Goal: Transaction & Acquisition: Register for event/course

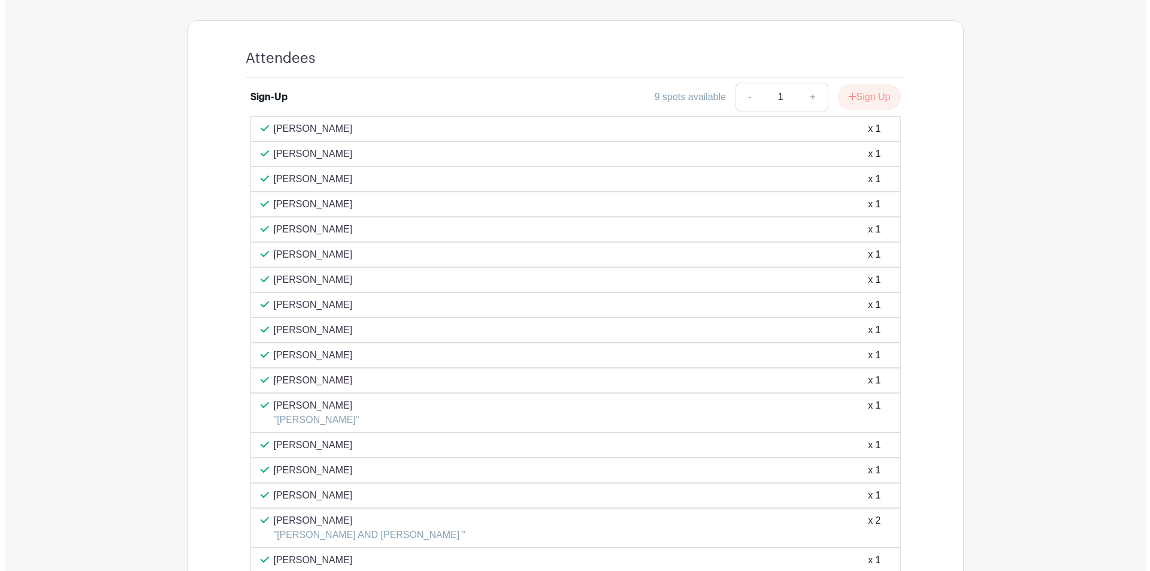
scroll to position [659, 0]
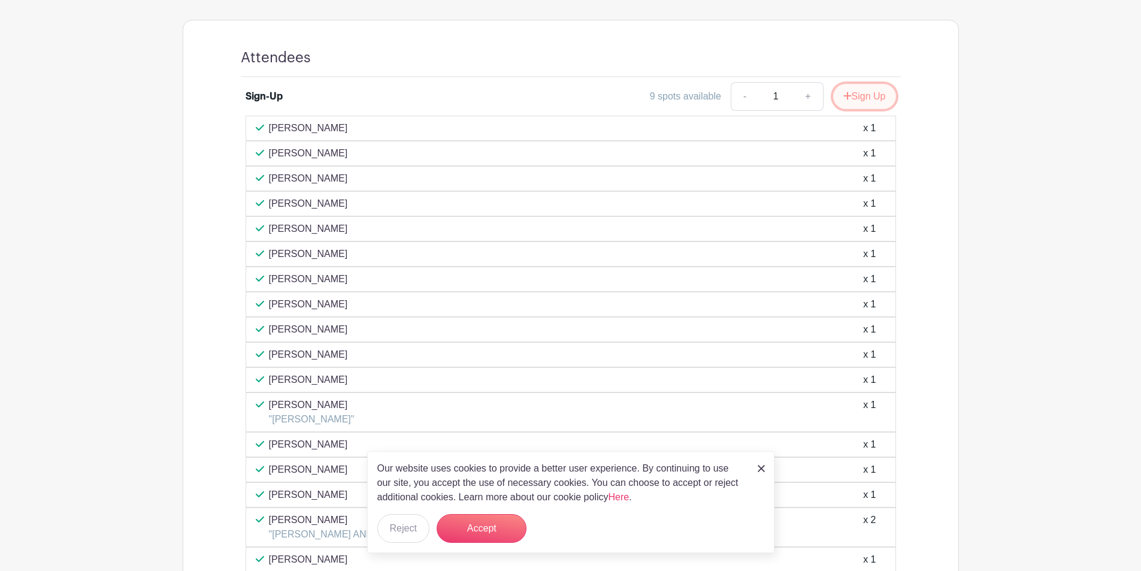
click at [863, 95] on button "Sign Up" at bounding box center [864, 96] width 63 height 25
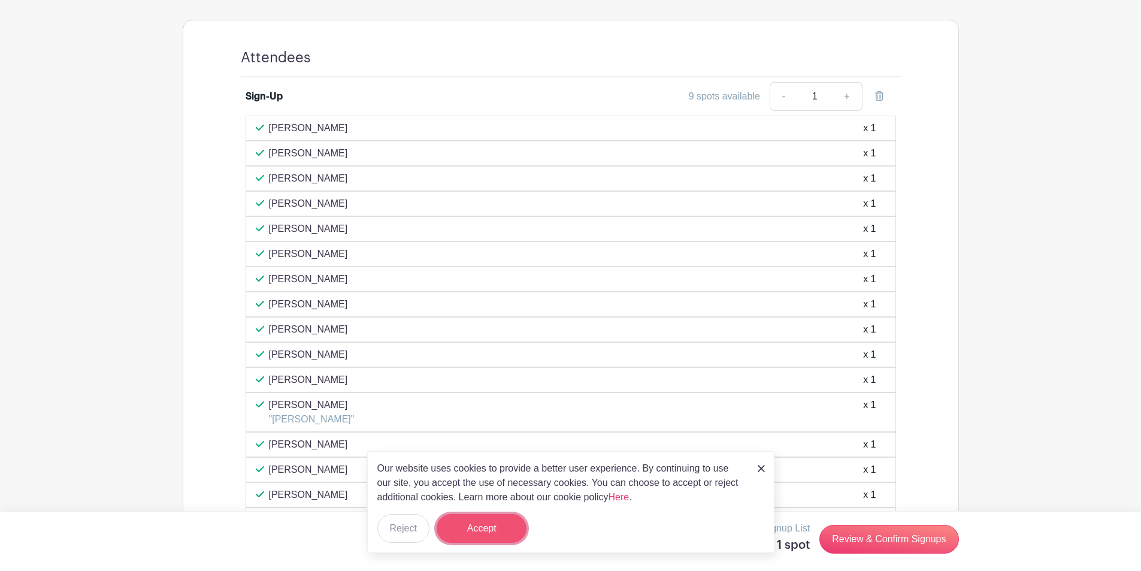
click at [498, 538] on button "Accept" at bounding box center [482, 528] width 90 height 29
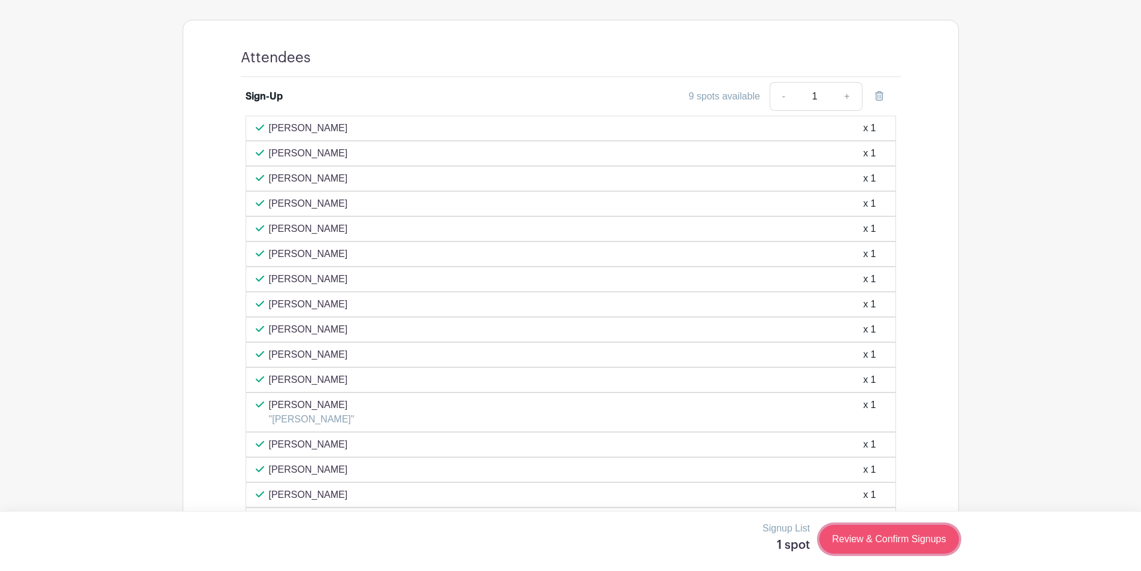
click at [916, 545] on link "Review & Confirm Signups" at bounding box center [888, 539] width 139 height 29
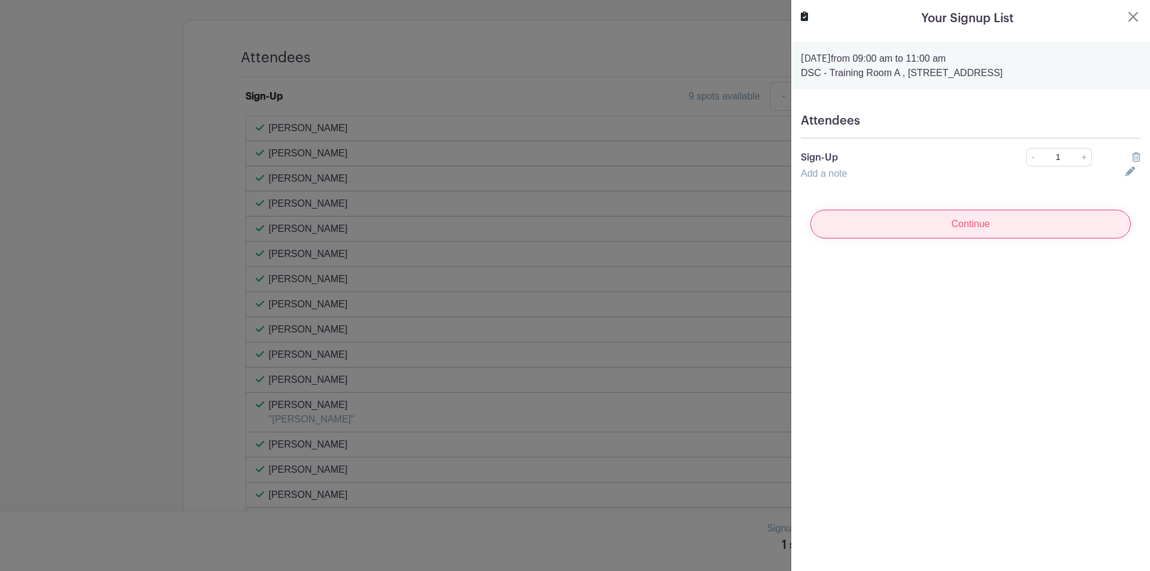
click at [961, 222] on input "Continue" at bounding box center [970, 224] width 320 height 29
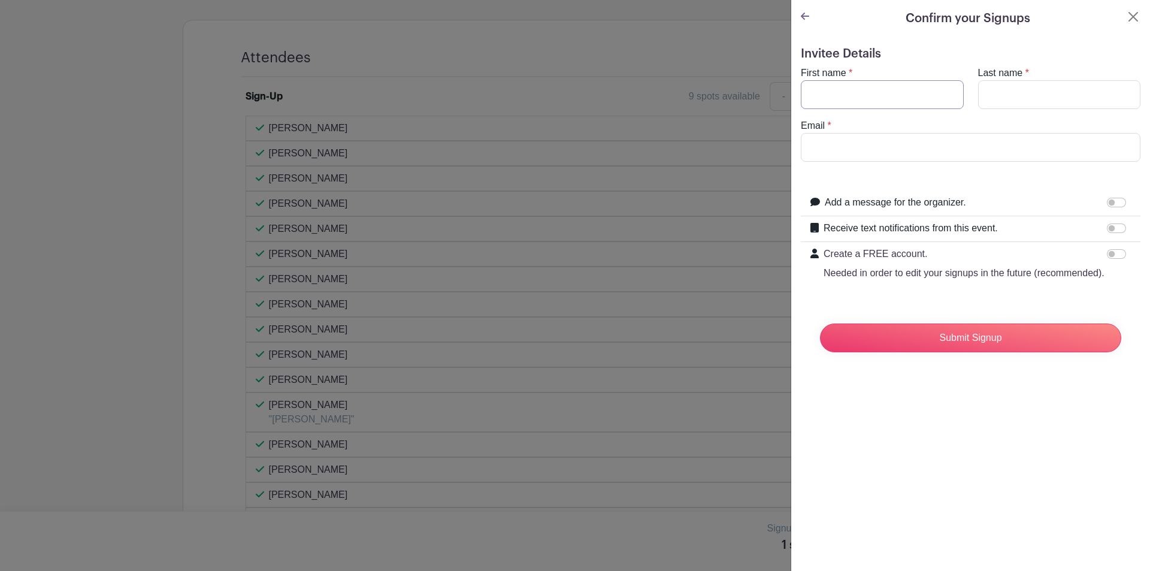
click at [832, 90] on input "First name" at bounding box center [882, 94] width 163 height 29
type input "[PERSON_NAME]"
click at [1025, 88] on input "Last name" at bounding box center [1059, 94] width 163 height 29
type input "[PERSON_NAME]"
click at [862, 140] on input "Email" at bounding box center [971, 147] width 340 height 29
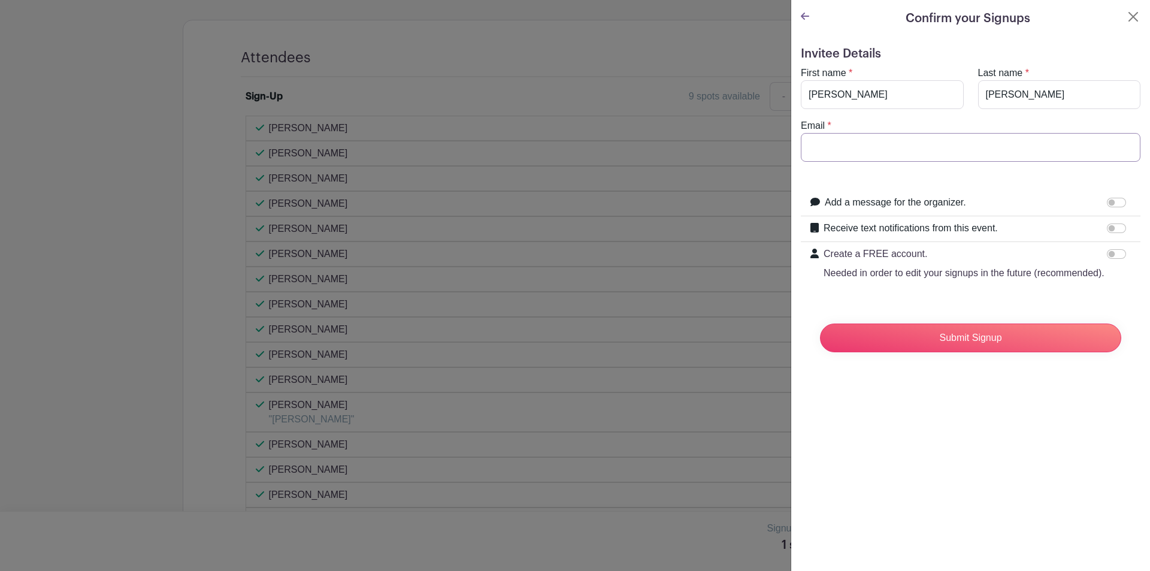
type input "[EMAIL_ADDRESS][DOMAIN_NAME]"
click at [1107, 229] on input "Receive text notifications from this event." at bounding box center [1116, 228] width 19 height 10
checkbox input "true"
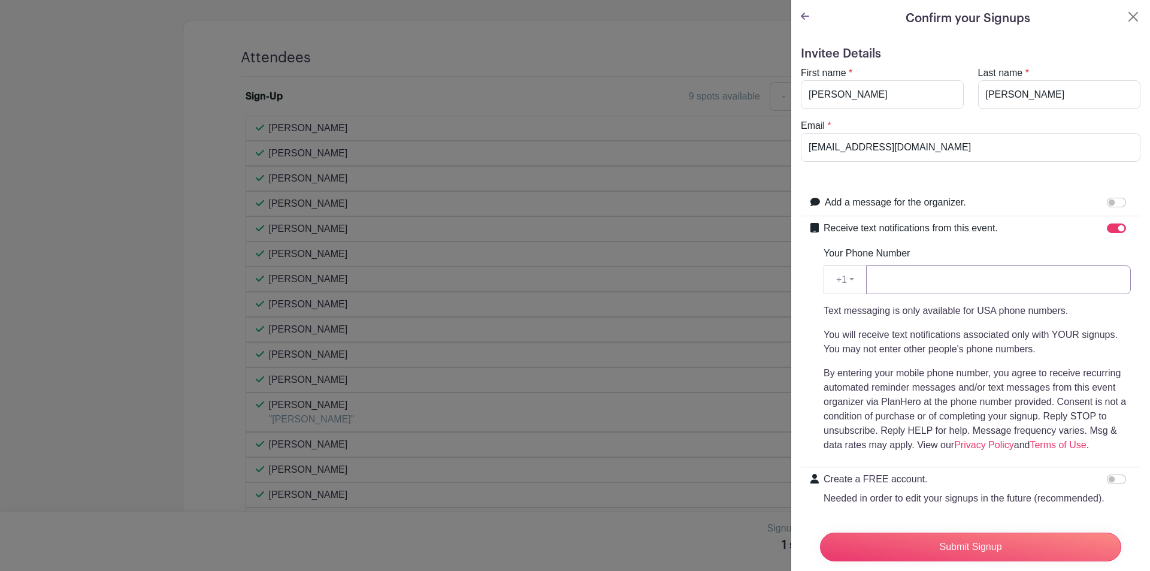
click at [874, 283] on input "Your Phone Number" at bounding box center [998, 279] width 265 height 29
type input "6307207973"
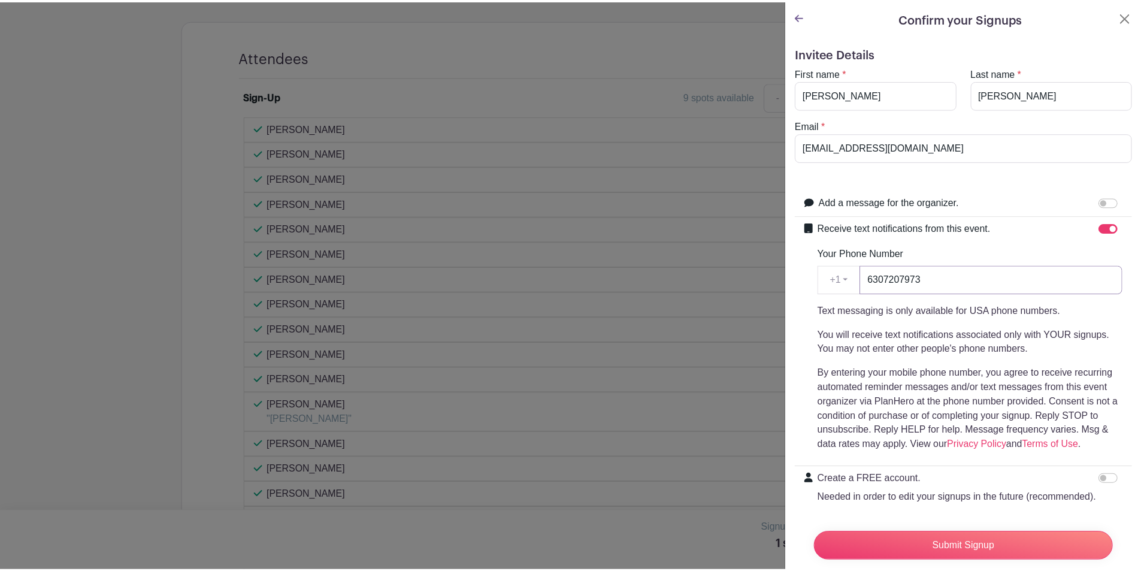
scroll to position [59, 0]
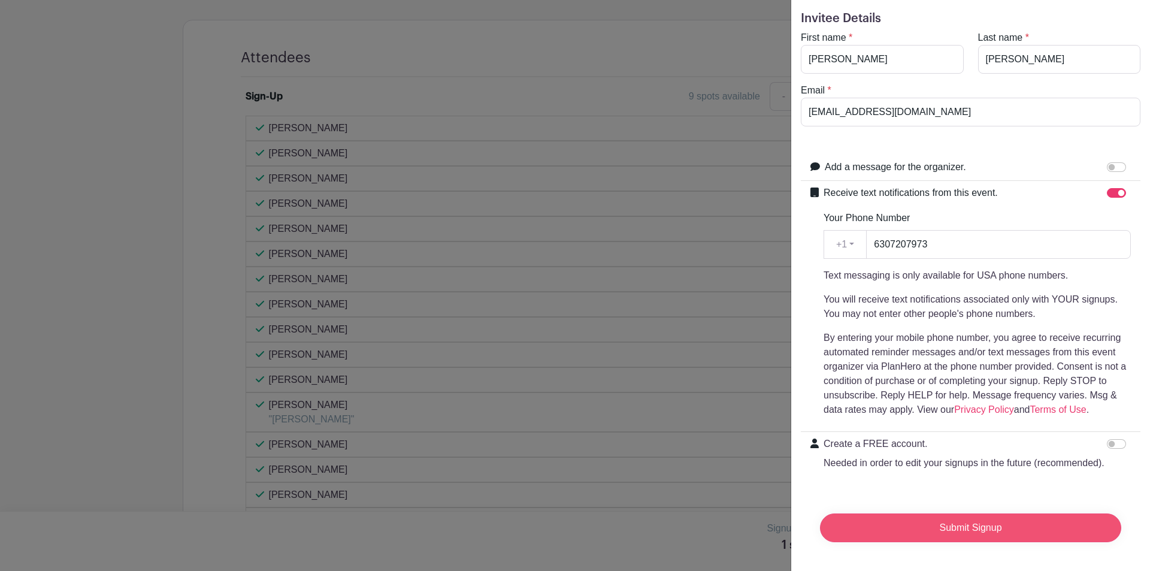
click at [982, 516] on input "Submit Signup" at bounding box center [970, 527] width 301 height 29
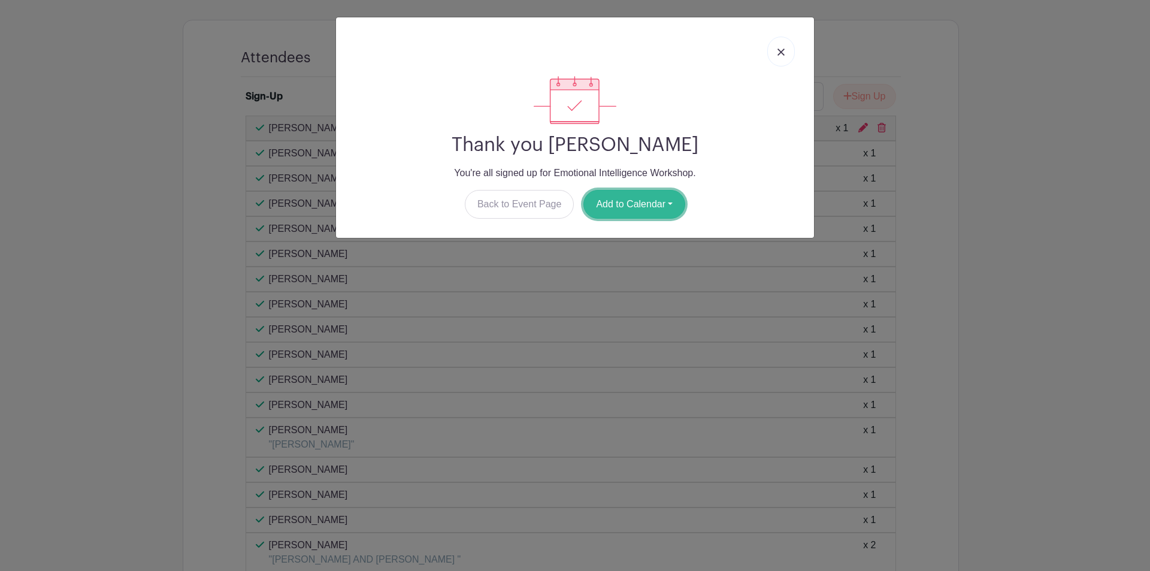
click at [675, 204] on button "Add to Calendar" at bounding box center [634, 204] width 102 height 29
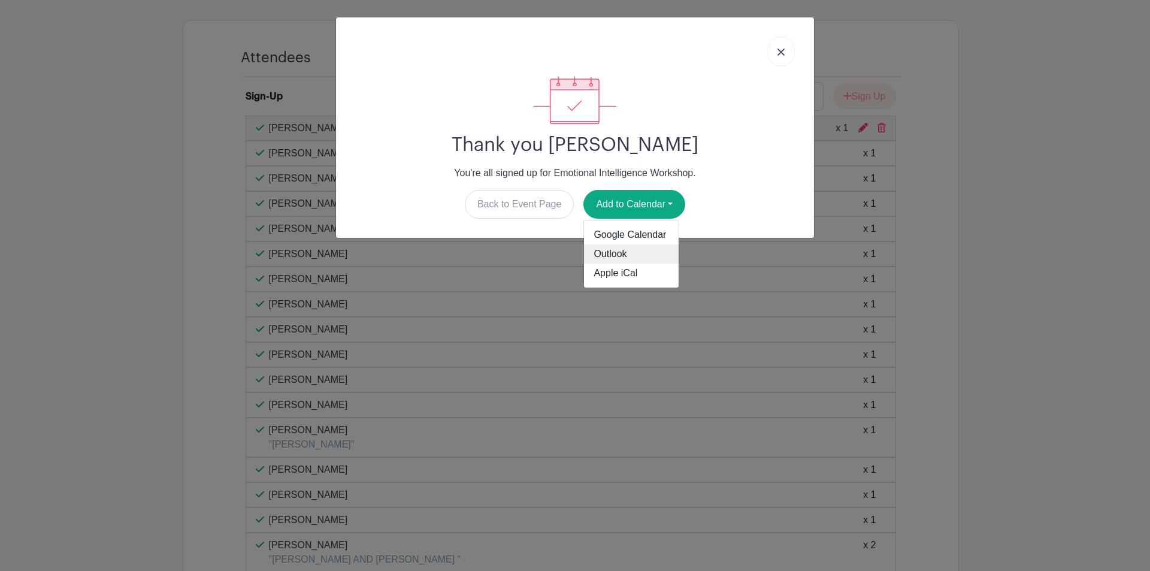
click at [614, 257] on link "Outlook" at bounding box center [631, 253] width 95 height 19
click at [778, 47] on link at bounding box center [781, 52] width 28 height 30
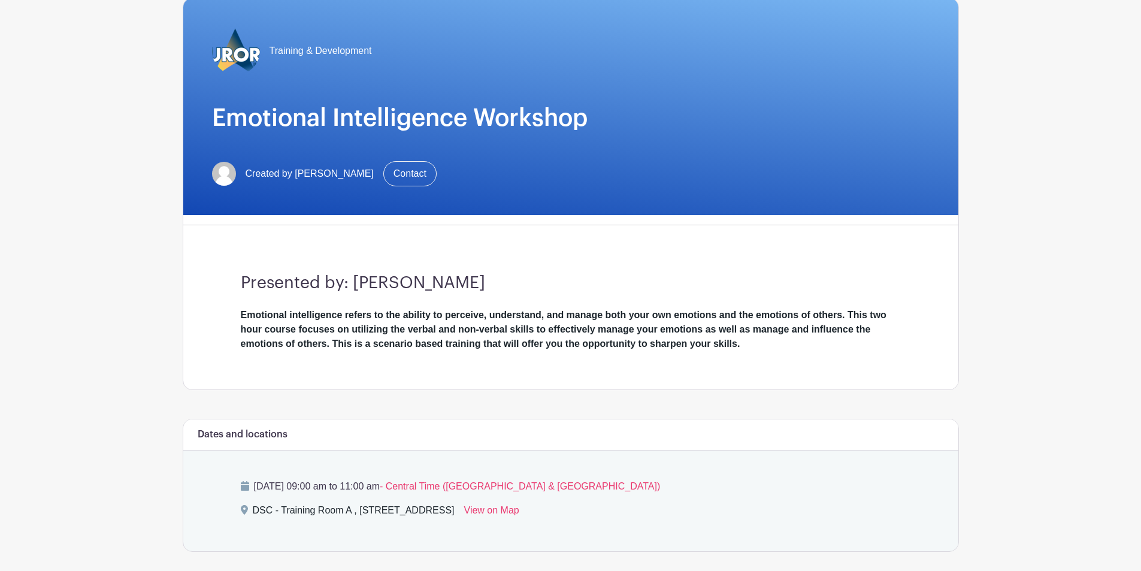
scroll to position [0, 0]
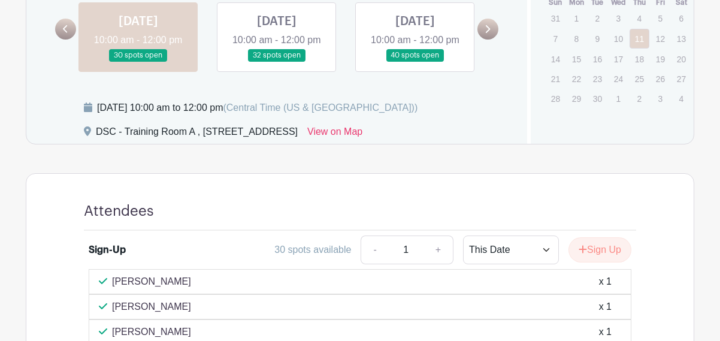
scroll to position [359, 0]
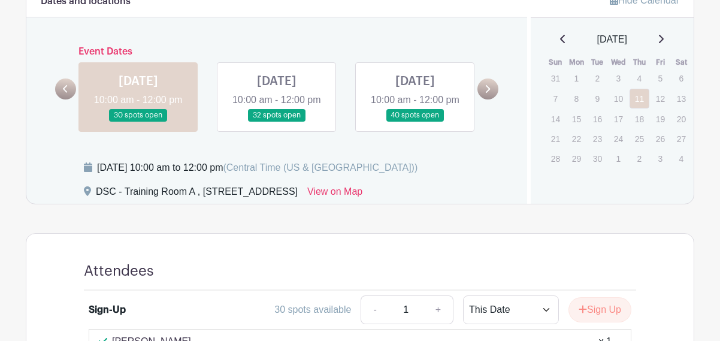
click at [277, 122] on link at bounding box center [277, 122] width 0 height 0
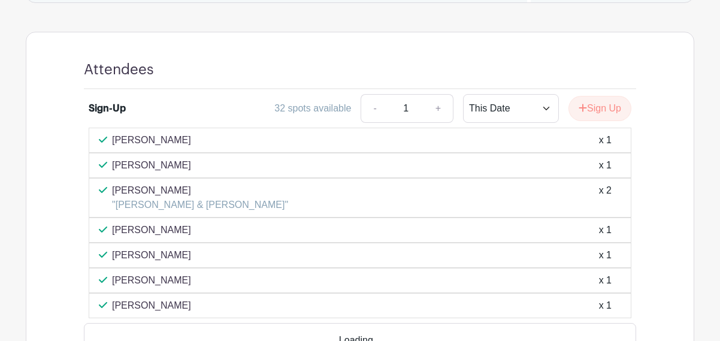
scroll to position [599, 0]
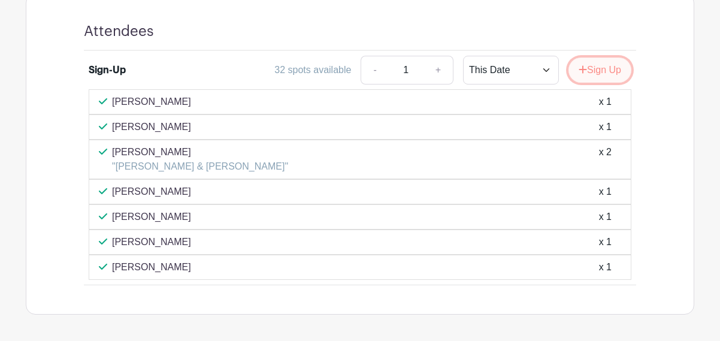
click at [604, 83] on button "Sign Up" at bounding box center [599, 69] width 63 height 25
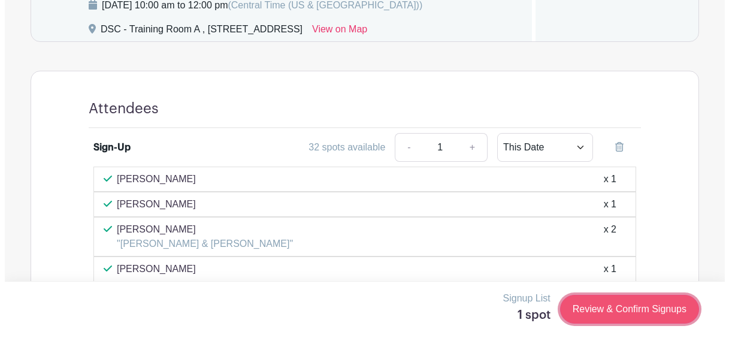
scroll to position [539, 0]
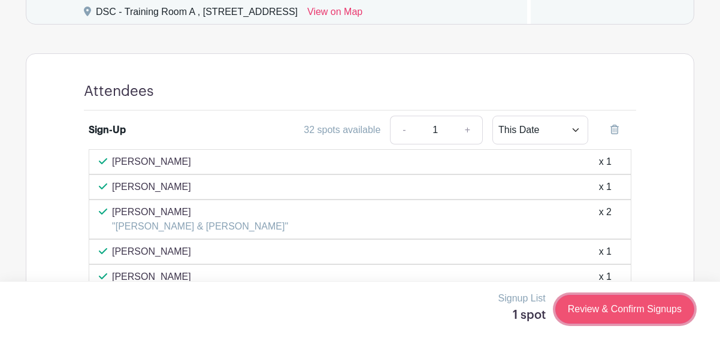
click at [622, 316] on link "Review & Confirm Signups" at bounding box center [624, 309] width 139 height 29
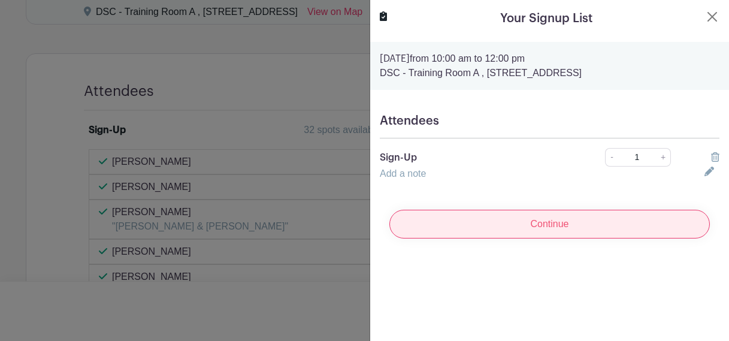
click at [558, 227] on input "Continue" at bounding box center [549, 224] width 320 height 29
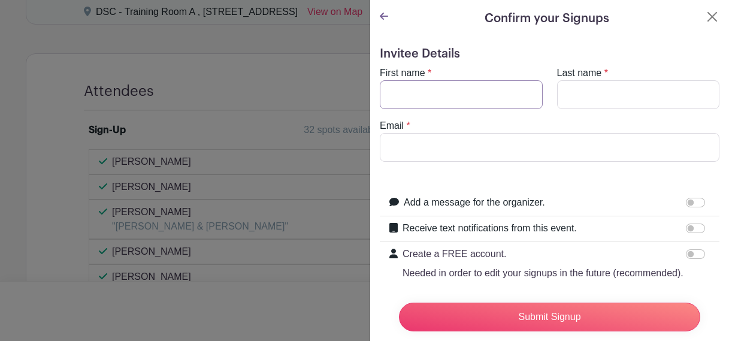
click at [463, 85] on input "First name" at bounding box center [461, 94] width 163 height 29
type input "[PERSON_NAME]"
click at [604, 95] on input "Last name" at bounding box center [638, 94] width 163 height 29
type input "[PERSON_NAME]"
click at [481, 154] on input "Email" at bounding box center [550, 147] width 340 height 29
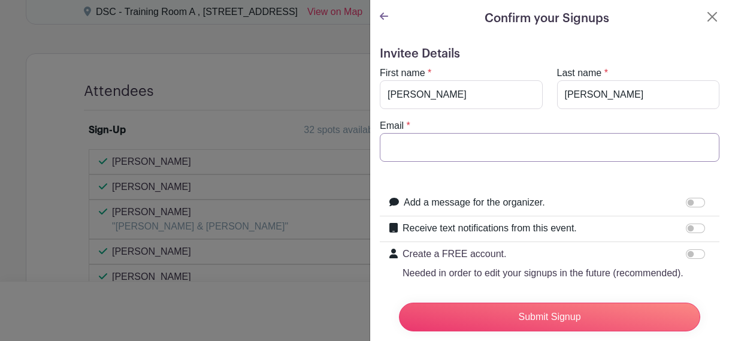
type input "[EMAIL_ADDRESS][DOMAIN_NAME]"
click at [687, 227] on input "Receive text notifications from this event." at bounding box center [695, 228] width 19 height 10
checkbox input "true"
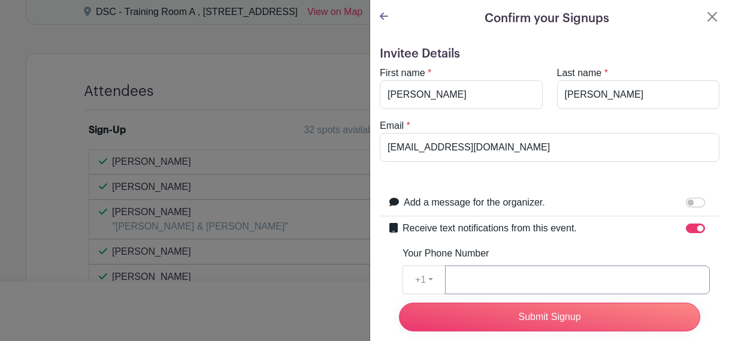
click at [519, 274] on input "Your Phone Number" at bounding box center [577, 279] width 265 height 29
type input "6307207973"
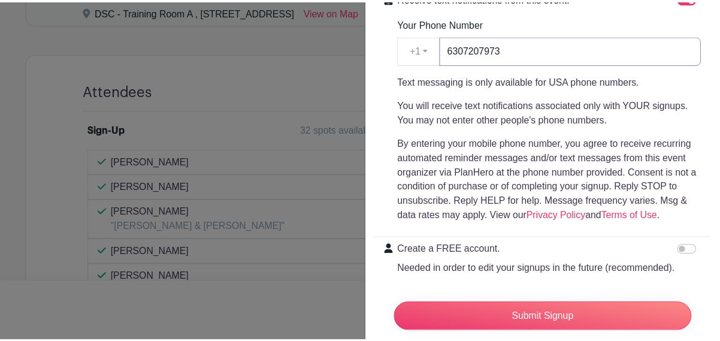
scroll to position [289, 0]
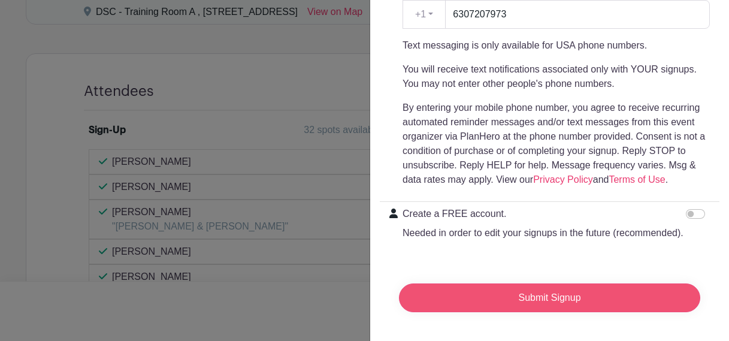
click at [550, 284] on input "Submit Signup" at bounding box center [549, 297] width 301 height 29
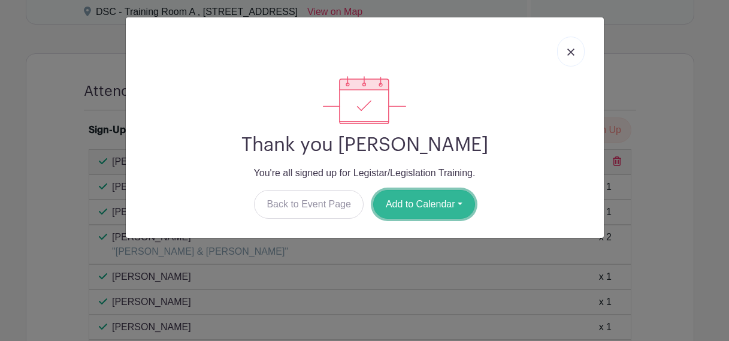
click at [461, 201] on button "Add to Calendar" at bounding box center [424, 204] width 102 height 29
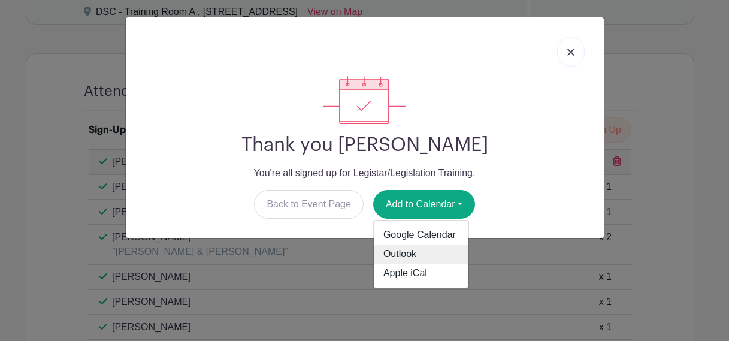
click at [408, 250] on link "Outlook" at bounding box center [421, 253] width 95 height 19
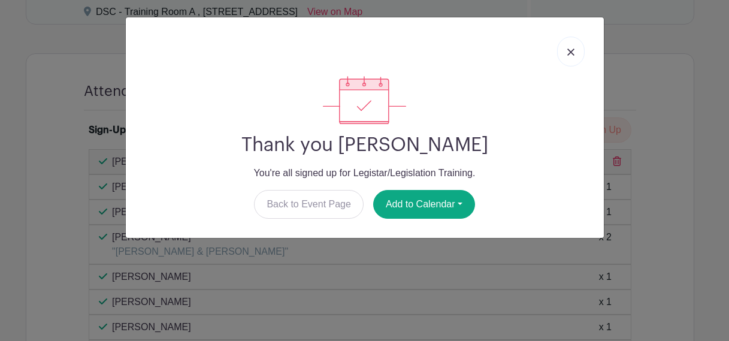
click at [567, 49] on img at bounding box center [570, 52] width 7 height 7
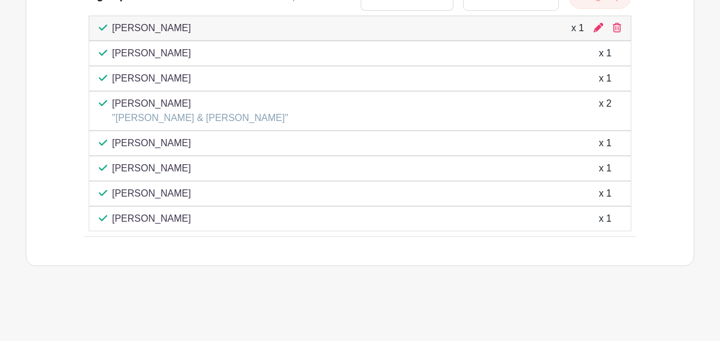
scroll to position [690, 0]
